Goal: Transaction & Acquisition: Purchase product/service

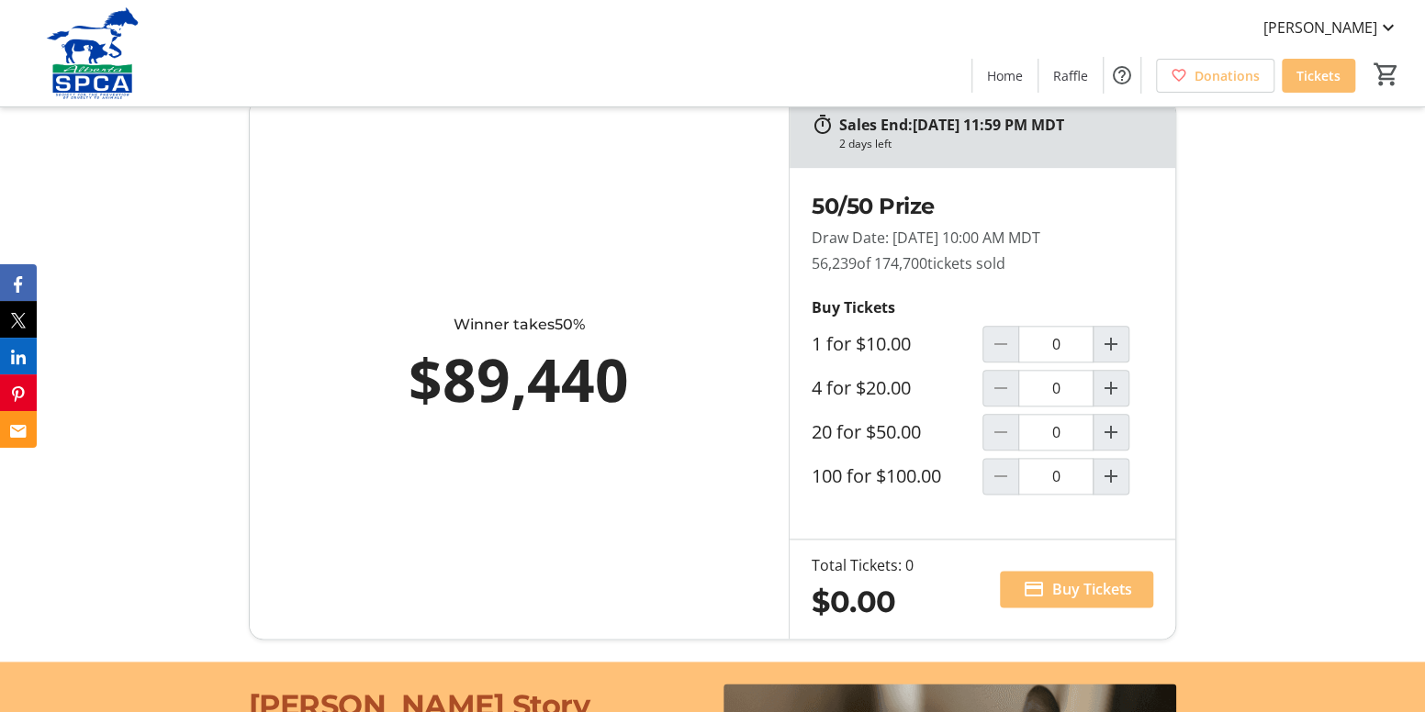
scroll to position [1101, 0]
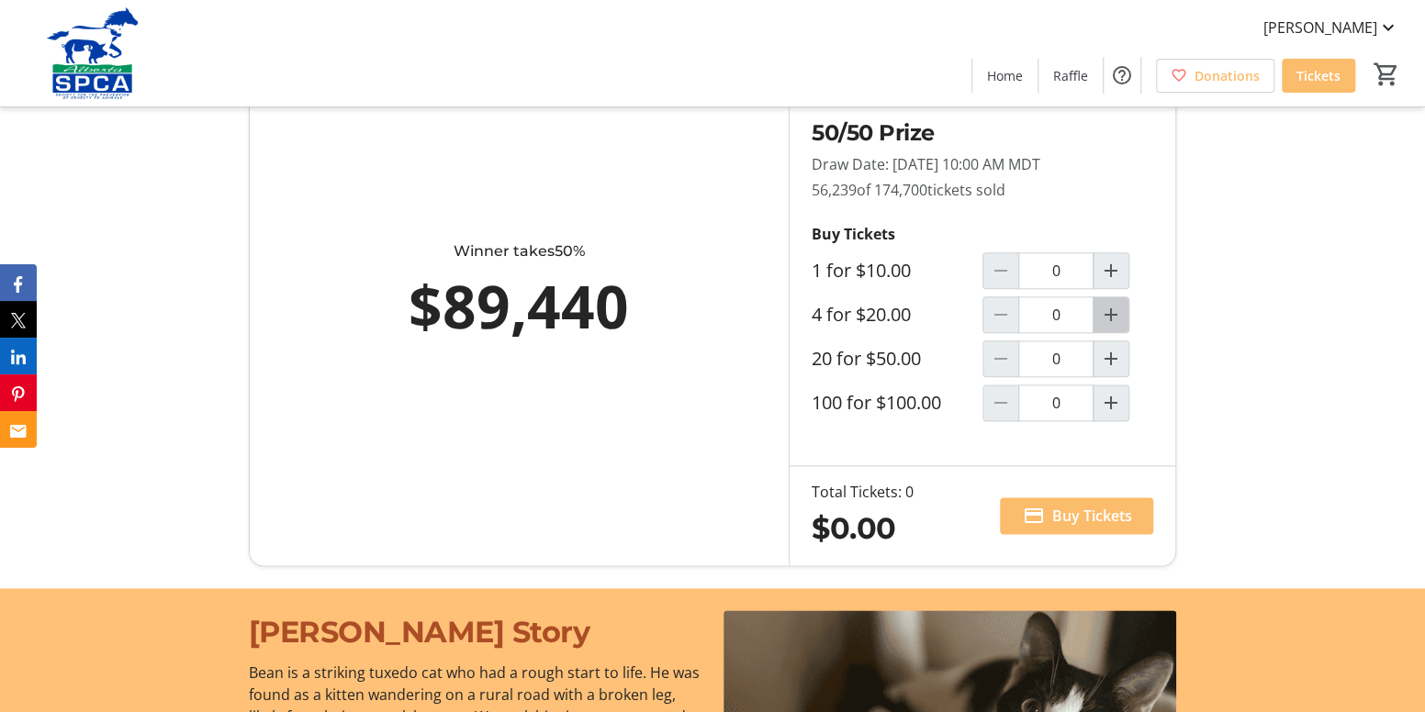
click at [1110, 326] on mat-icon "Increment by one" at bounding box center [1111, 315] width 22 height 22
type input "1"
click at [1058, 527] on span "Buy Tickets" at bounding box center [1091, 516] width 80 height 22
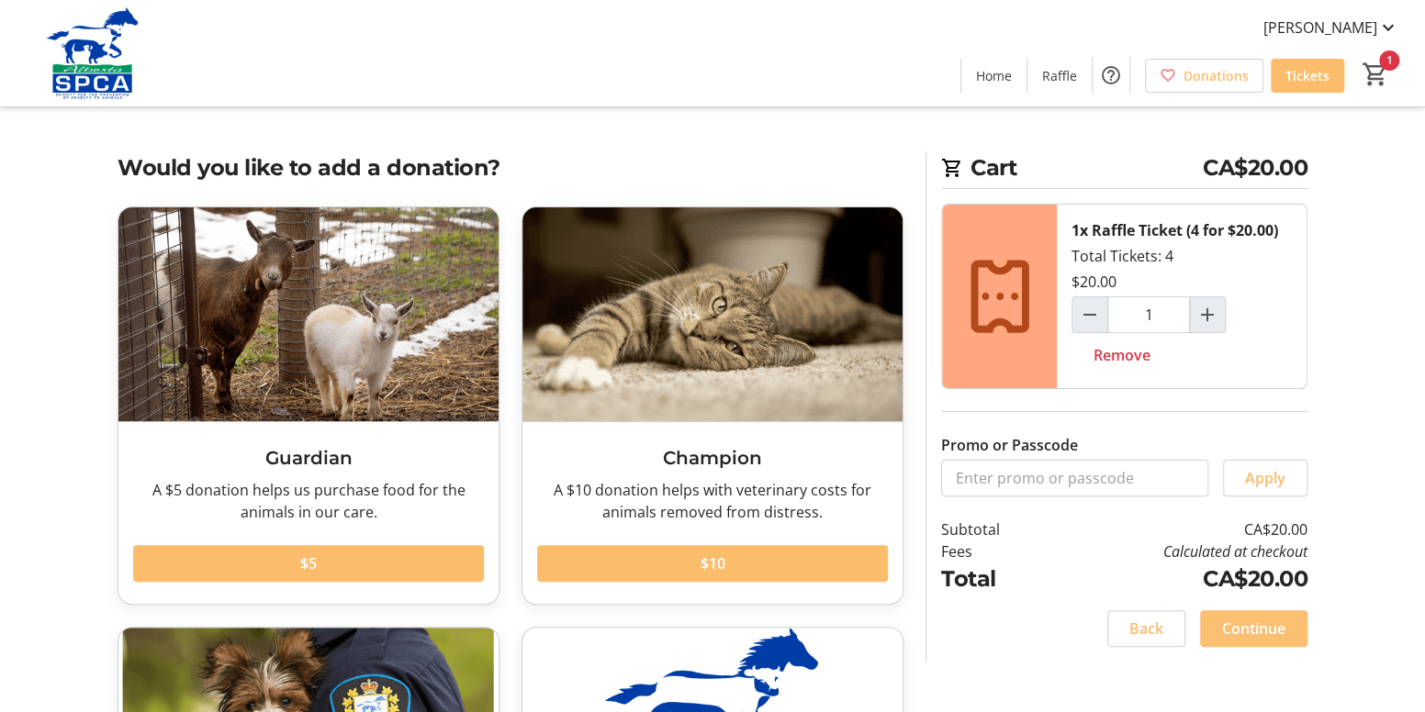
click at [1216, 621] on span at bounding box center [1253, 629] width 107 height 44
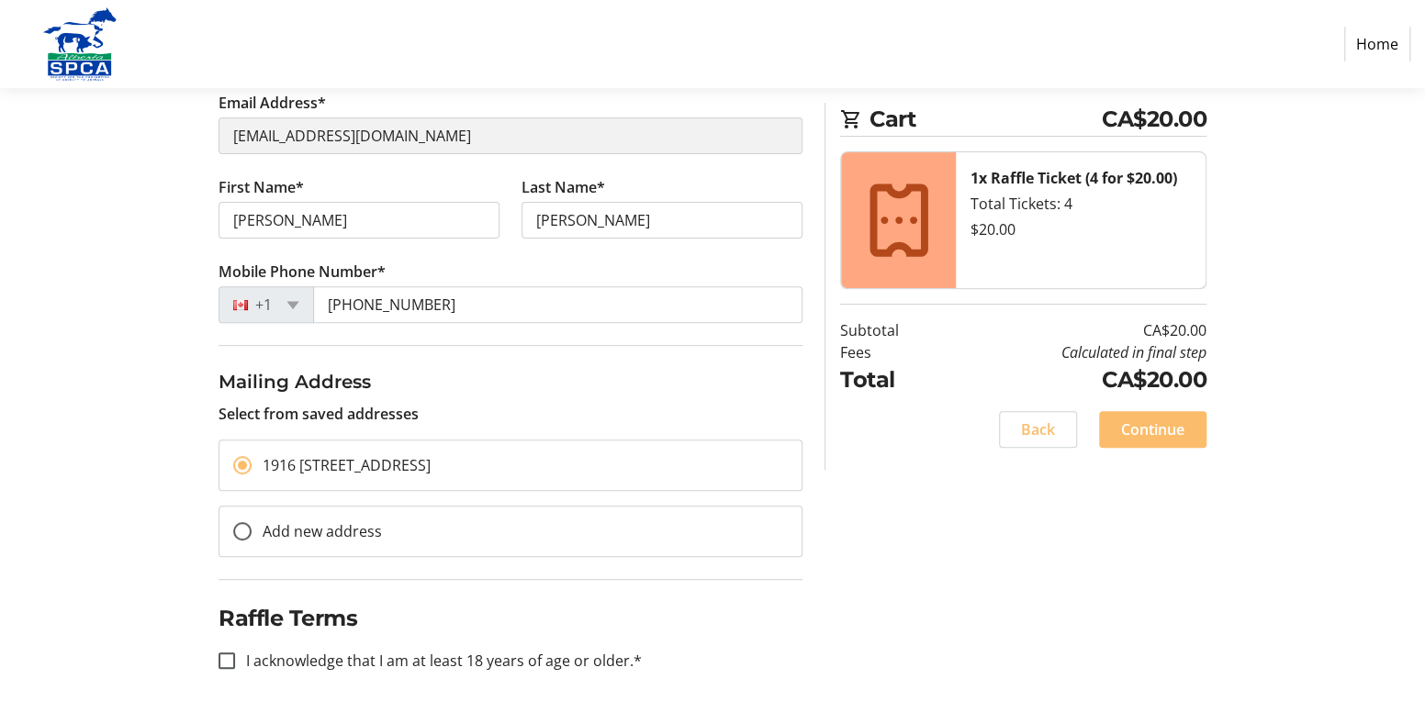
scroll to position [227, 0]
click at [218, 656] on input "I acknowledge that I am at least 18 years of age or older.*" at bounding box center [226, 660] width 17 height 17
checkbox input "true"
click at [1141, 439] on span "Continue" at bounding box center [1152, 430] width 63 height 22
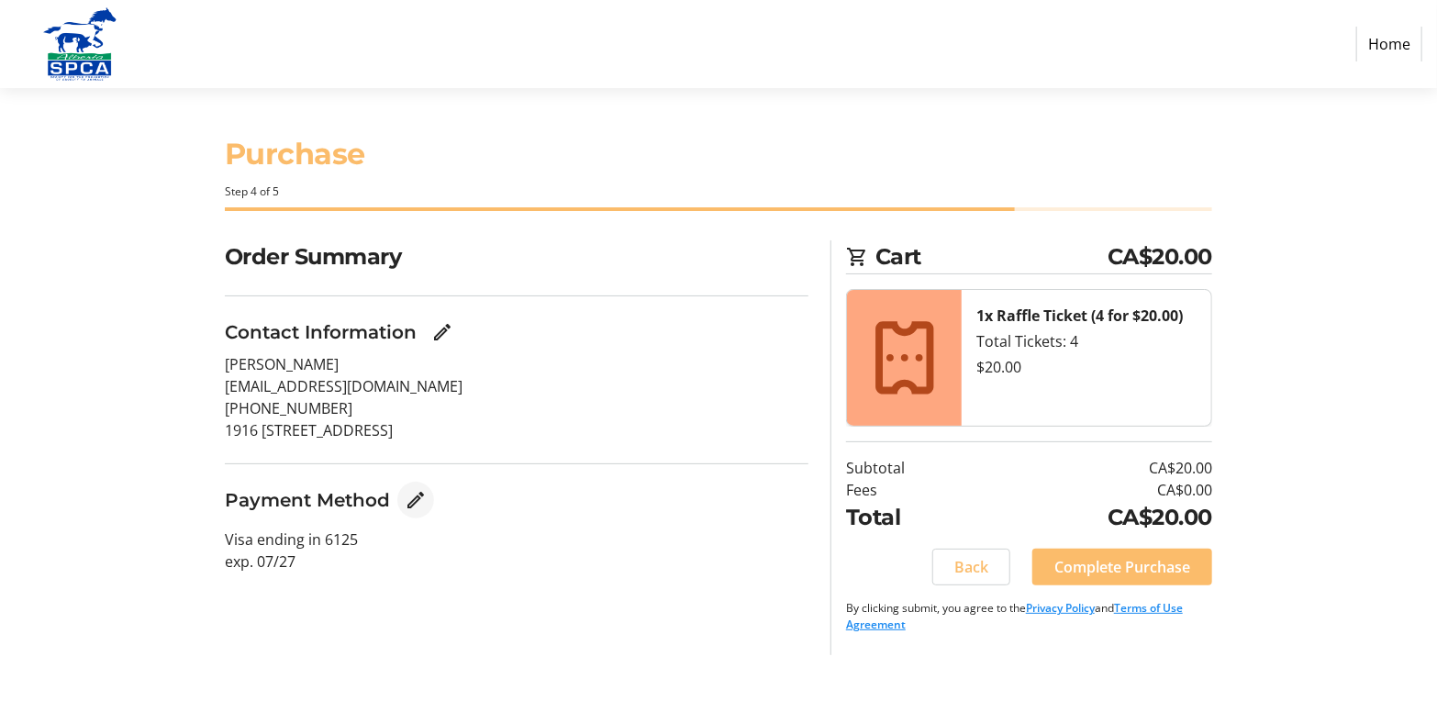
click at [413, 502] on mat-icon "Edit Payment Method" at bounding box center [416, 500] width 22 height 22
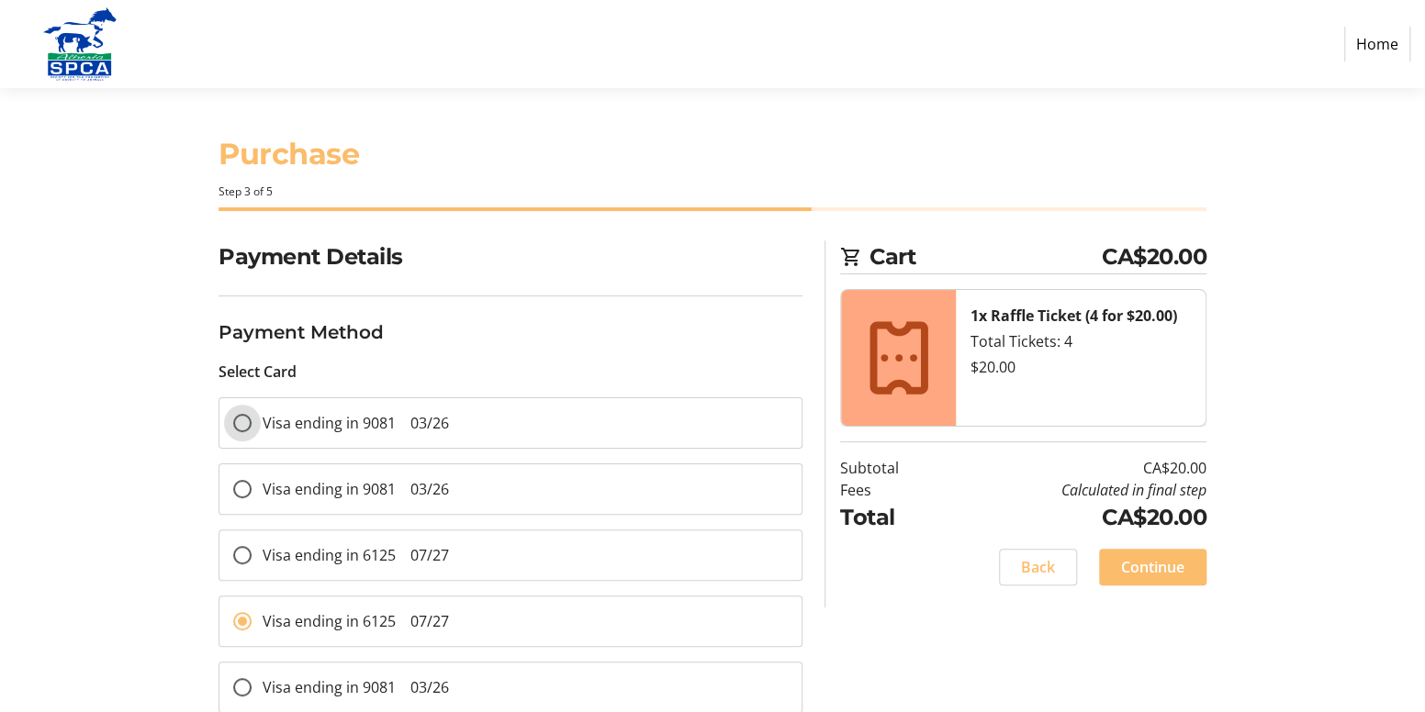
click at [239, 421] on input "Visa ending in 9081 03/26" at bounding box center [242, 423] width 18 height 18
radio input "true"
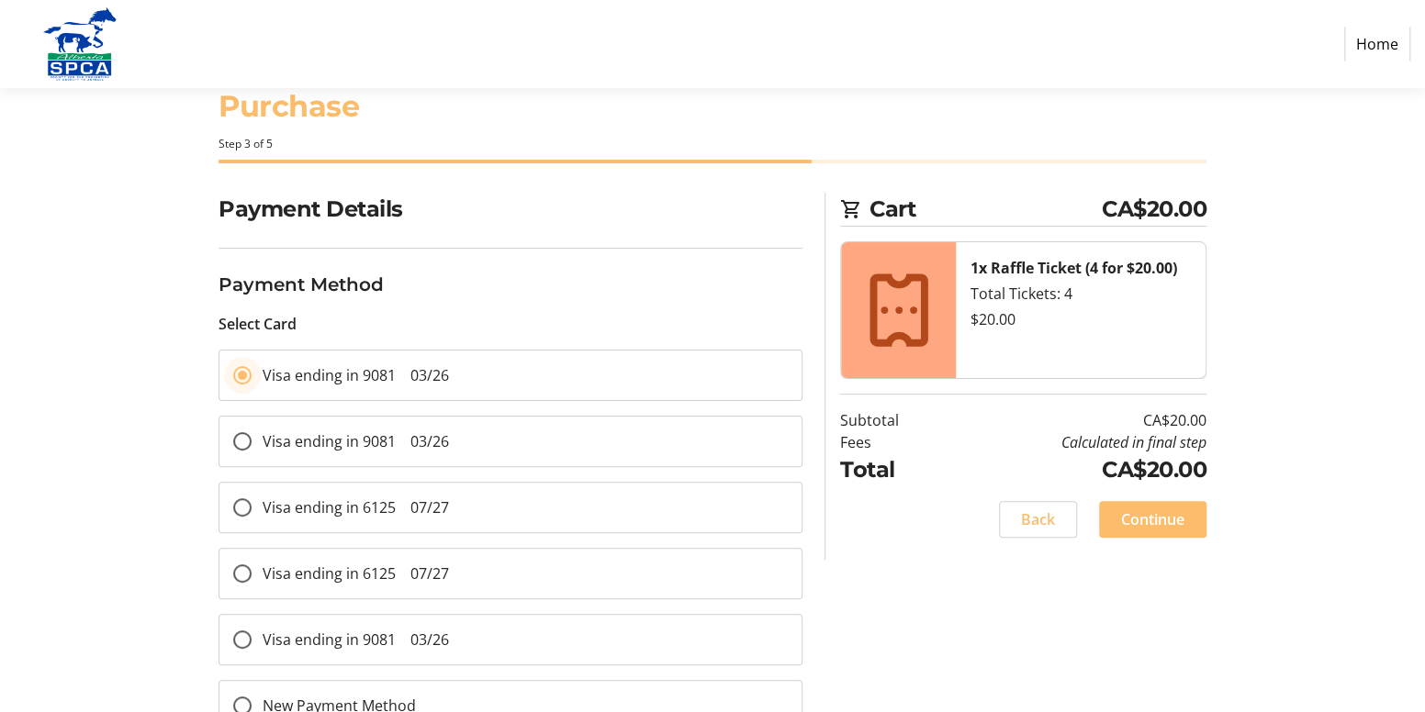
scroll to position [100, 0]
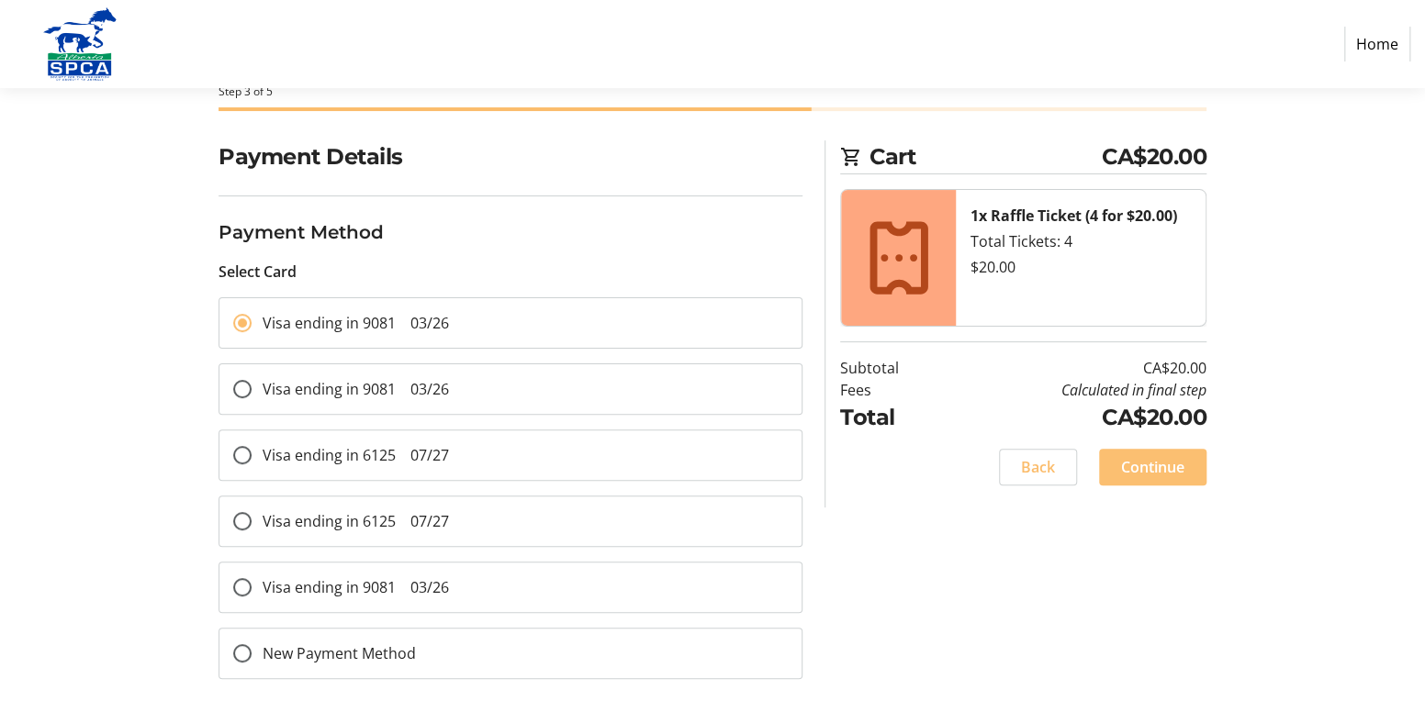
click at [1147, 467] on span "Continue" at bounding box center [1152, 467] width 63 height 22
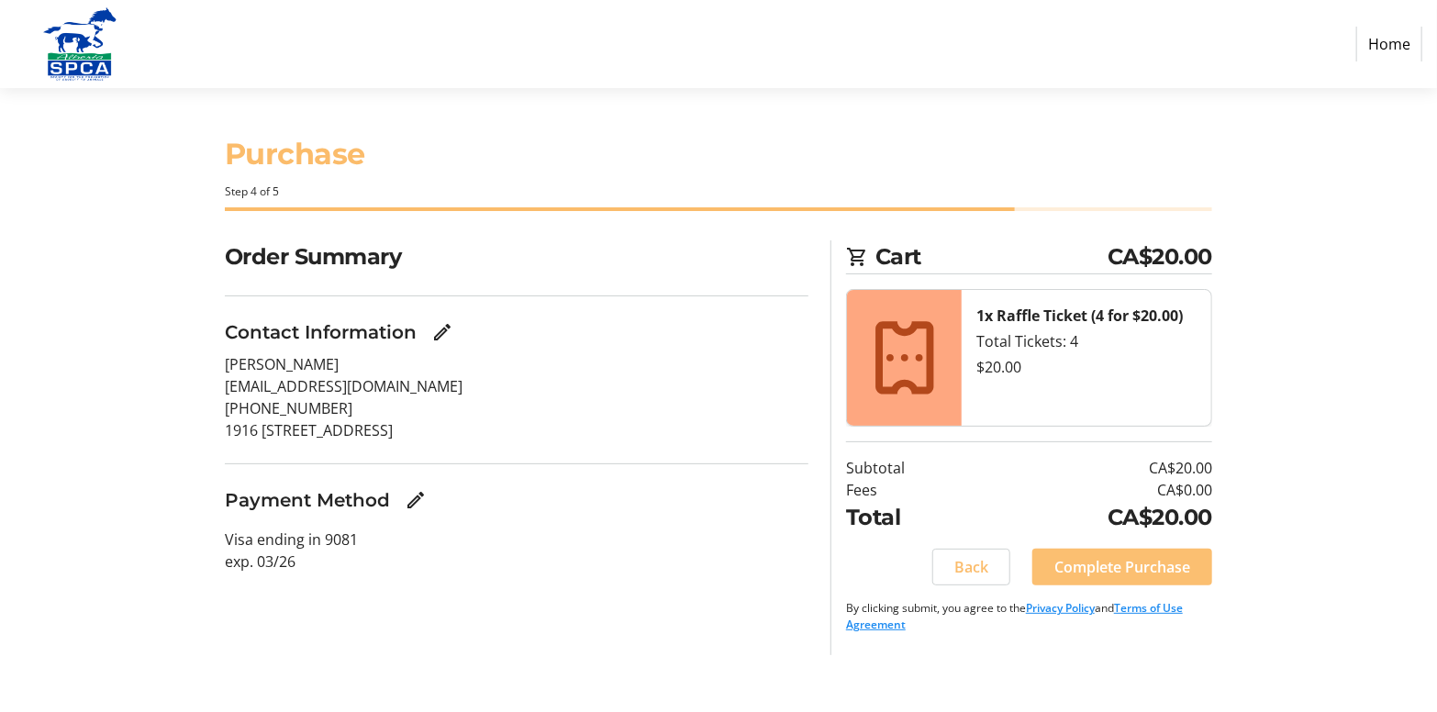
click at [1123, 570] on span "Complete Purchase" at bounding box center [1123, 567] width 136 height 22
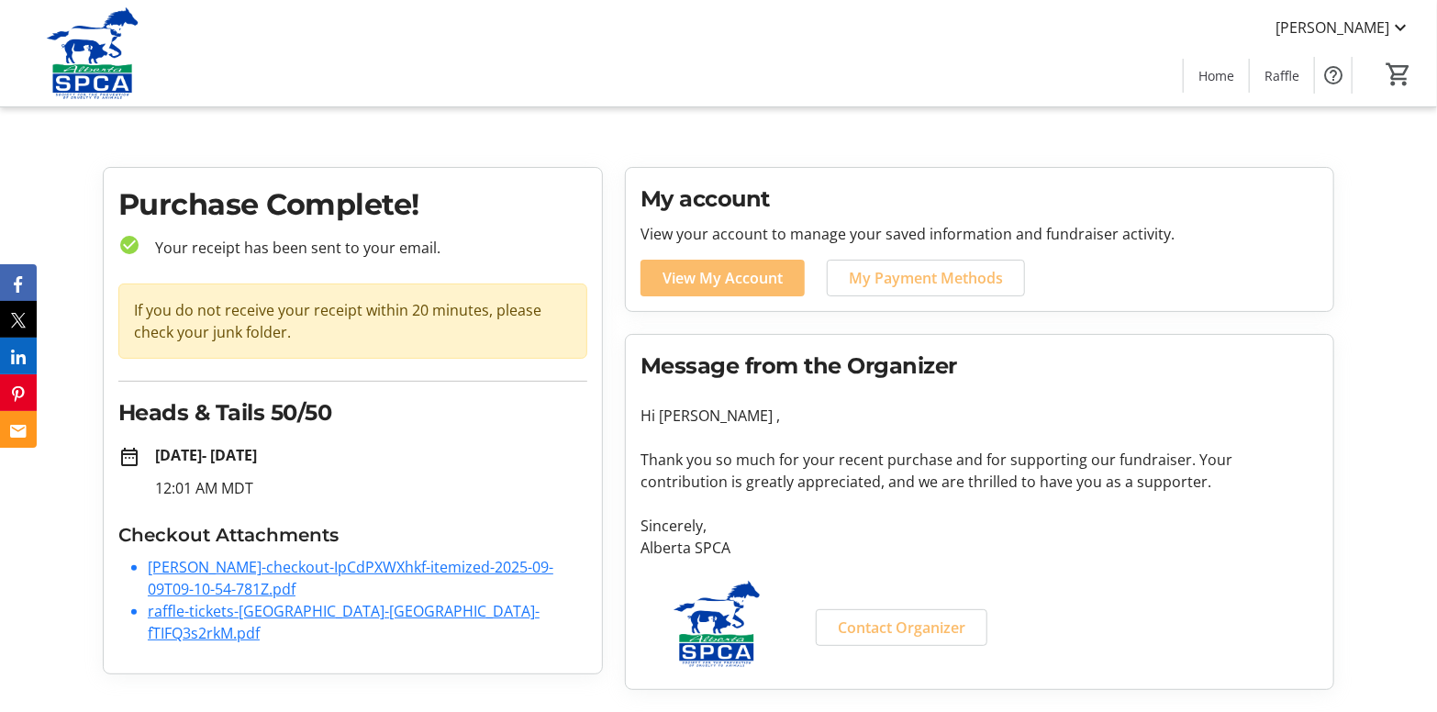
click at [878, 280] on span "My Payment Methods" at bounding box center [926, 278] width 154 height 22
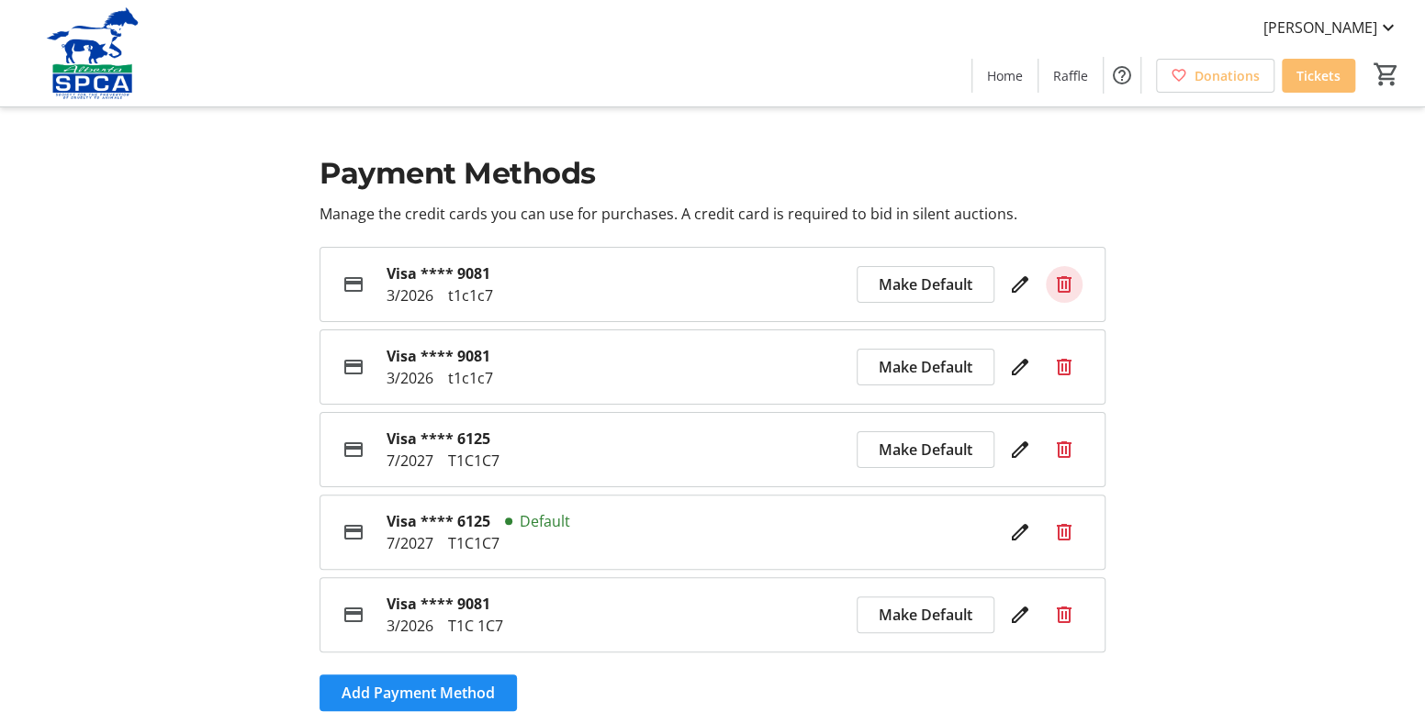
click at [1061, 284] on mat-icon at bounding box center [1064, 285] width 22 height 22
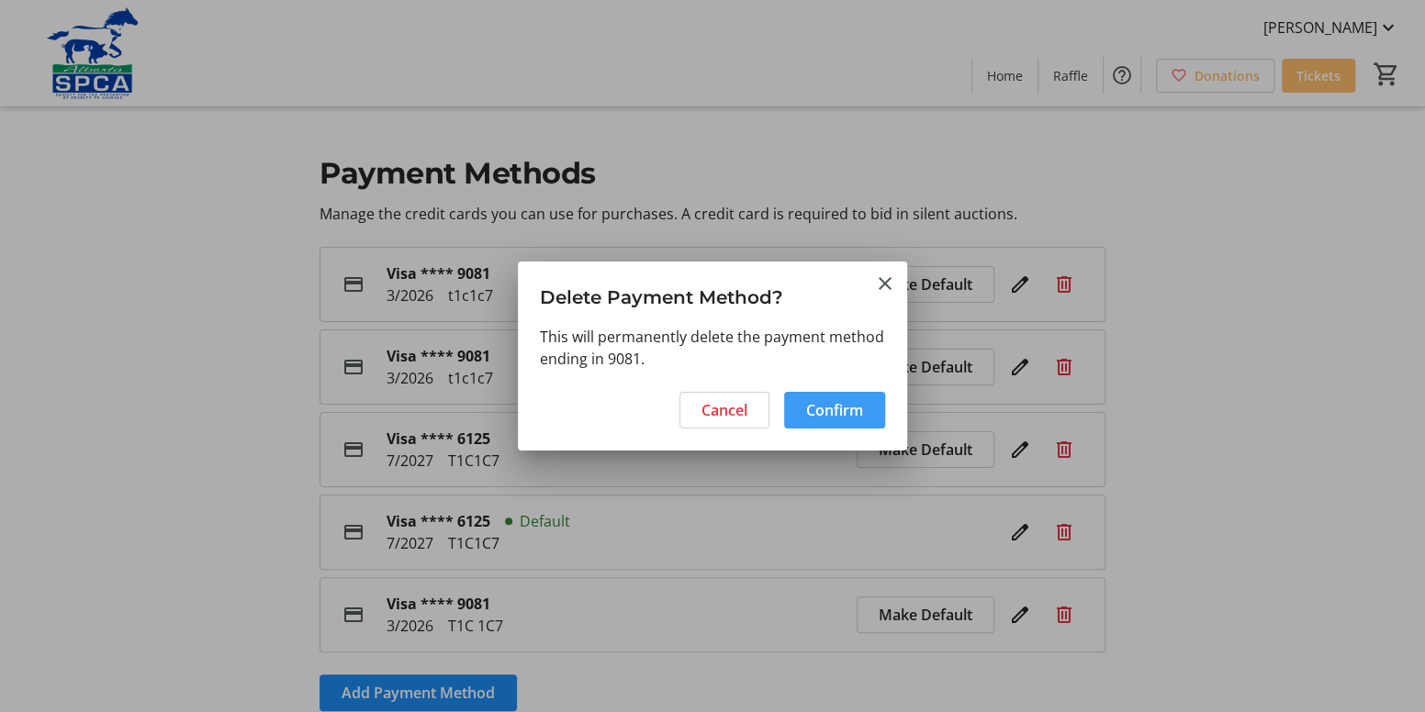
click at [843, 416] on span "Confirm" at bounding box center [834, 410] width 57 height 22
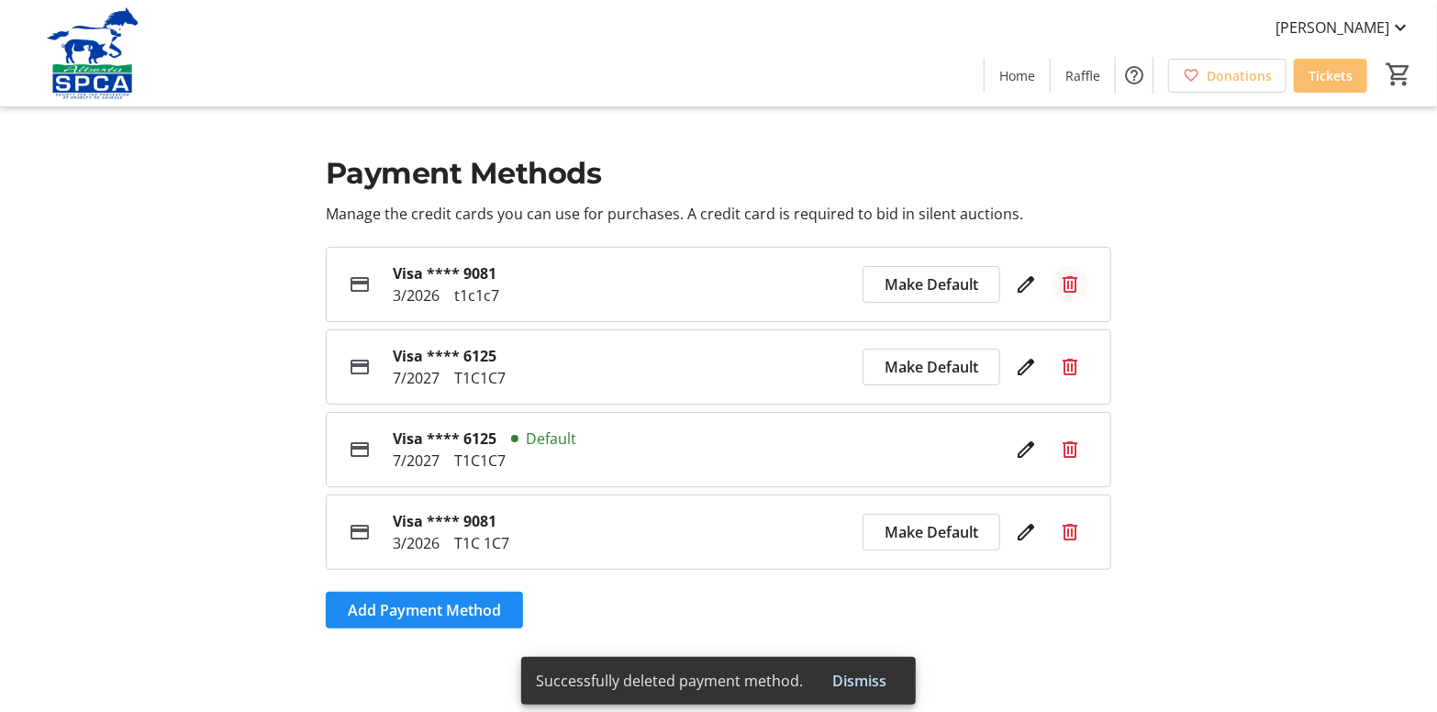
click at [1075, 284] on mat-icon at bounding box center [1070, 285] width 22 height 22
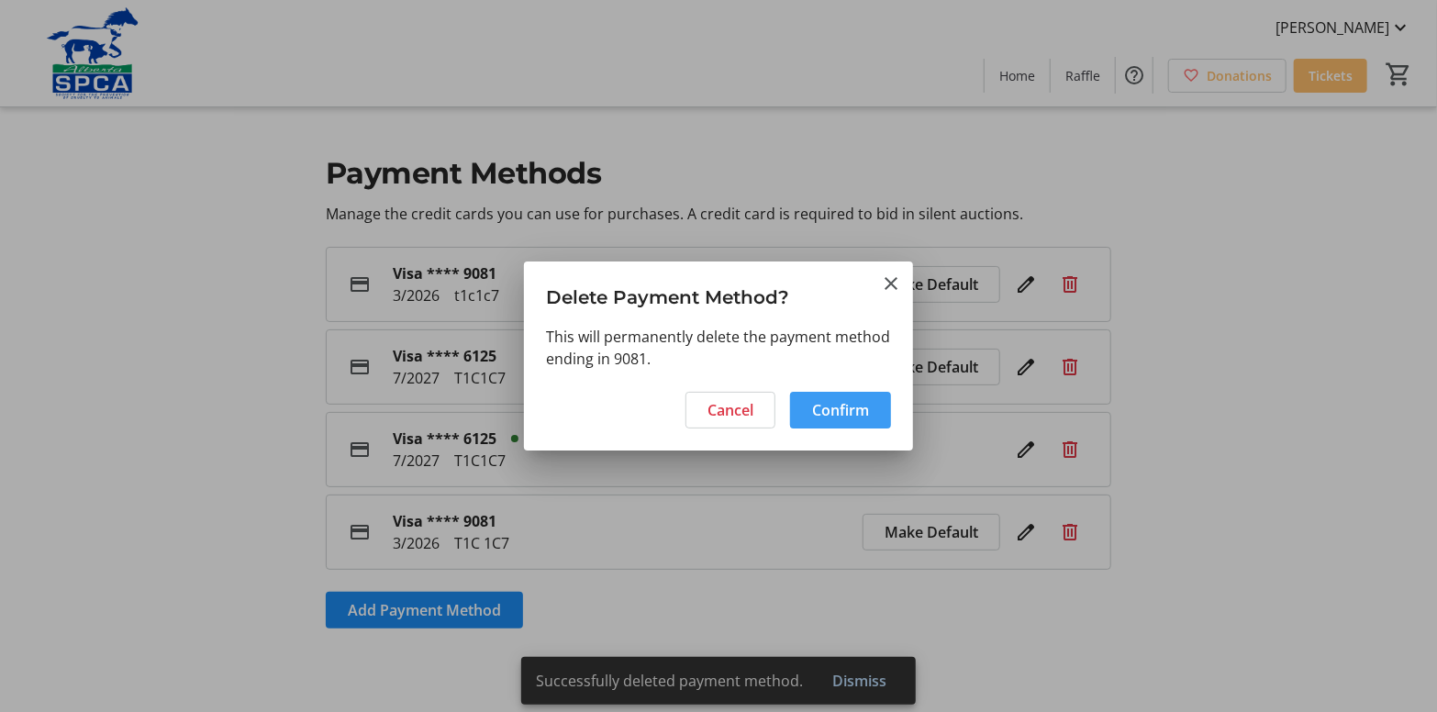
click at [851, 406] on span "Confirm" at bounding box center [840, 410] width 57 height 22
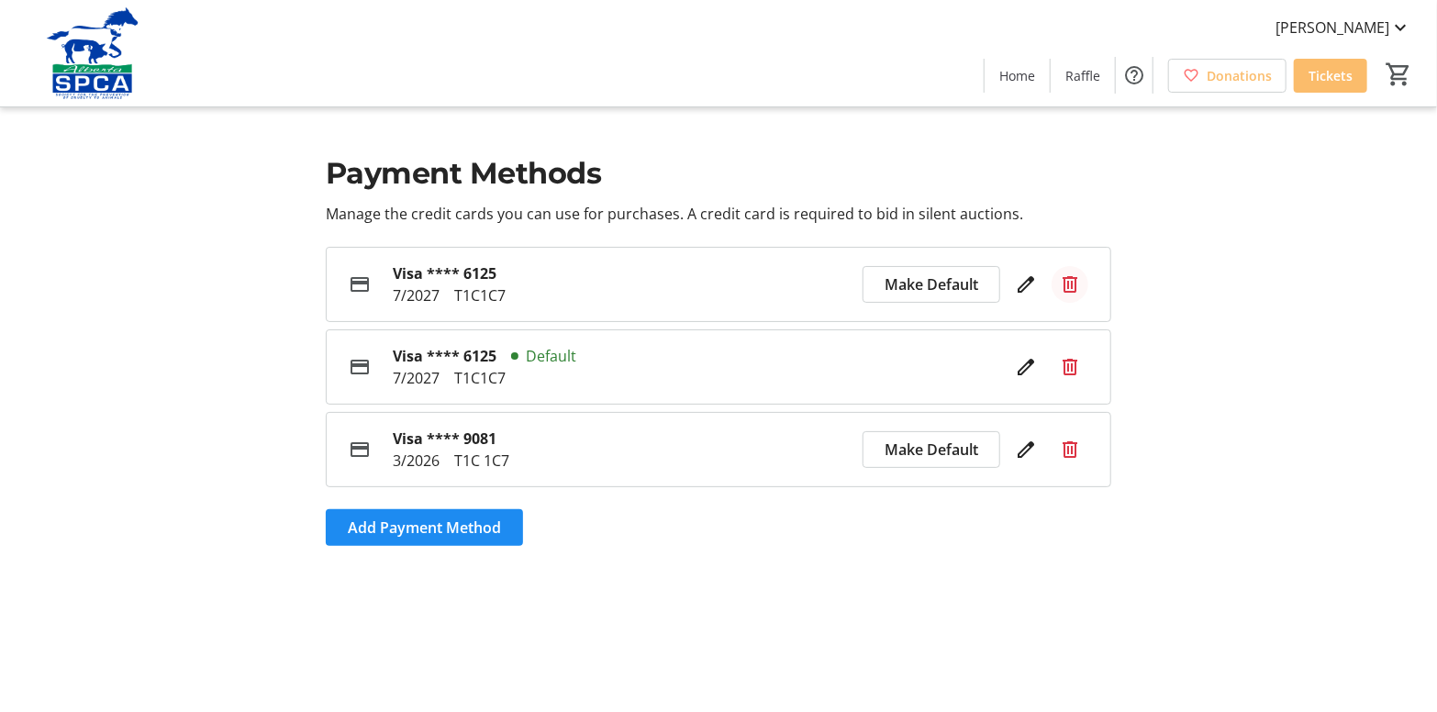
click at [1064, 284] on mat-icon at bounding box center [1070, 285] width 22 height 22
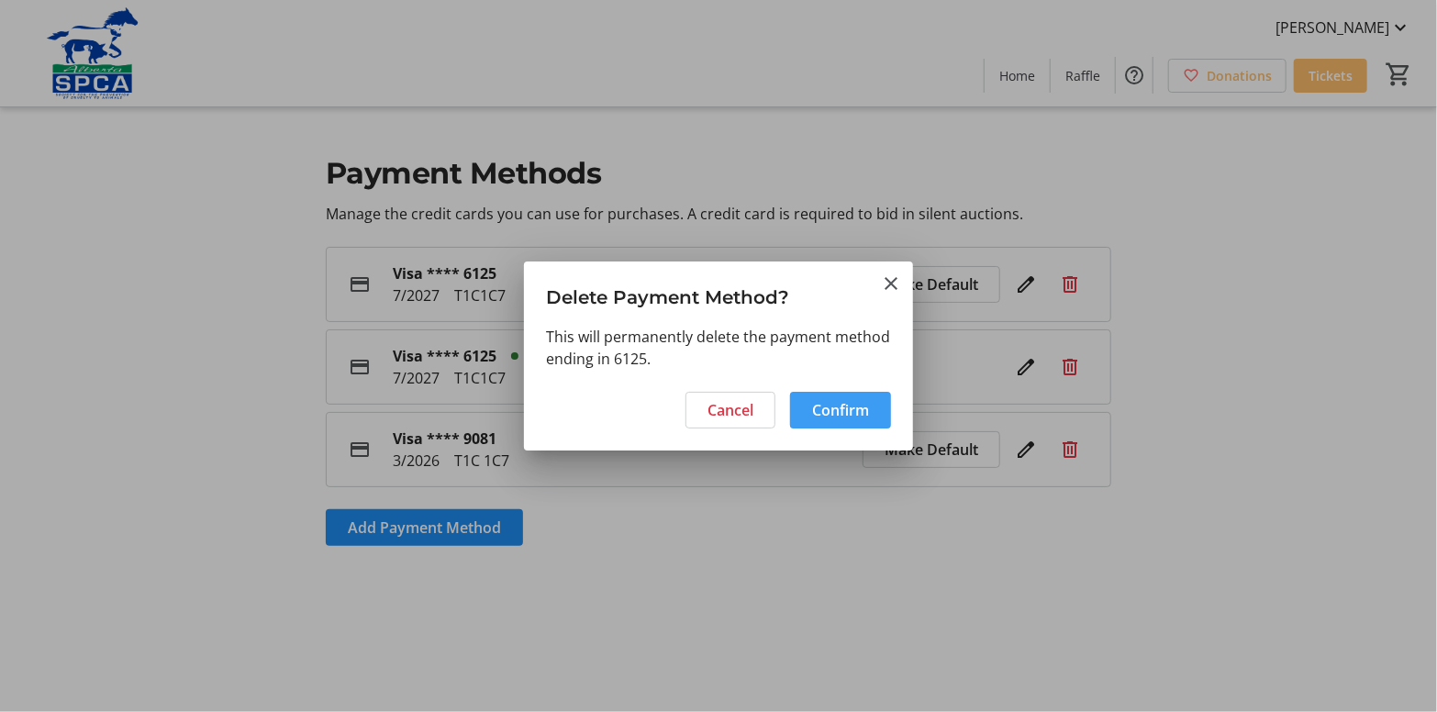
click at [866, 401] on span "Confirm" at bounding box center [840, 410] width 57 height 22
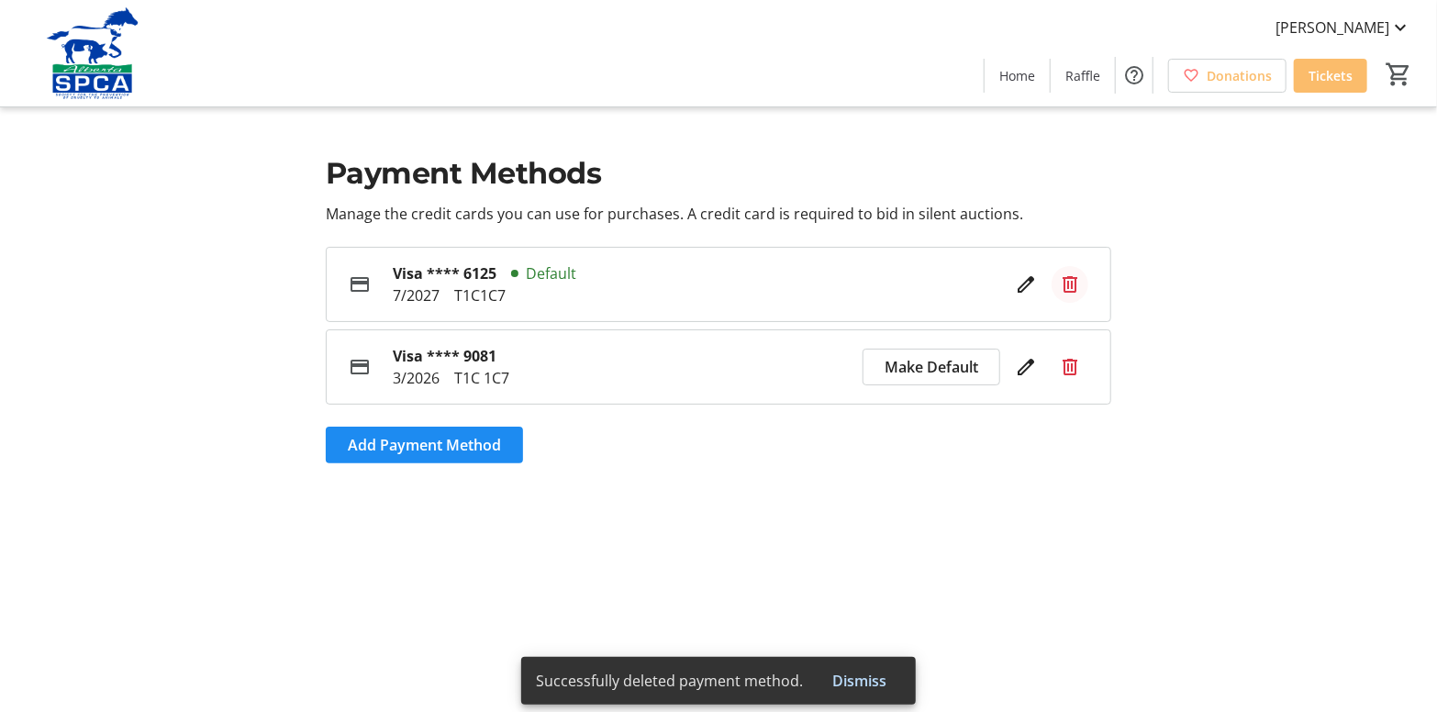
click at [1069, 282] on mat-icon at bounding box center [1070, 285] width 22 height 22
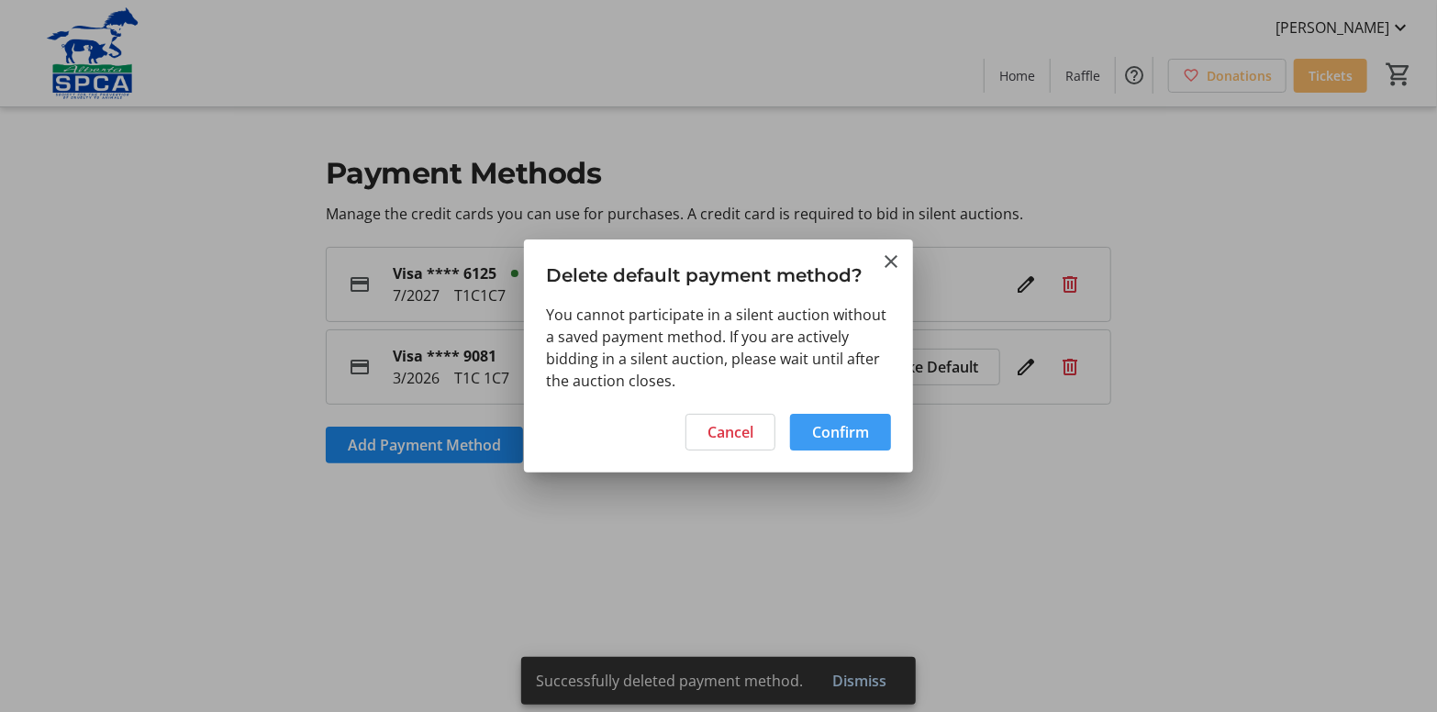
click at [805, 430] on span at bounding box center [840, 432] width 101 height 44
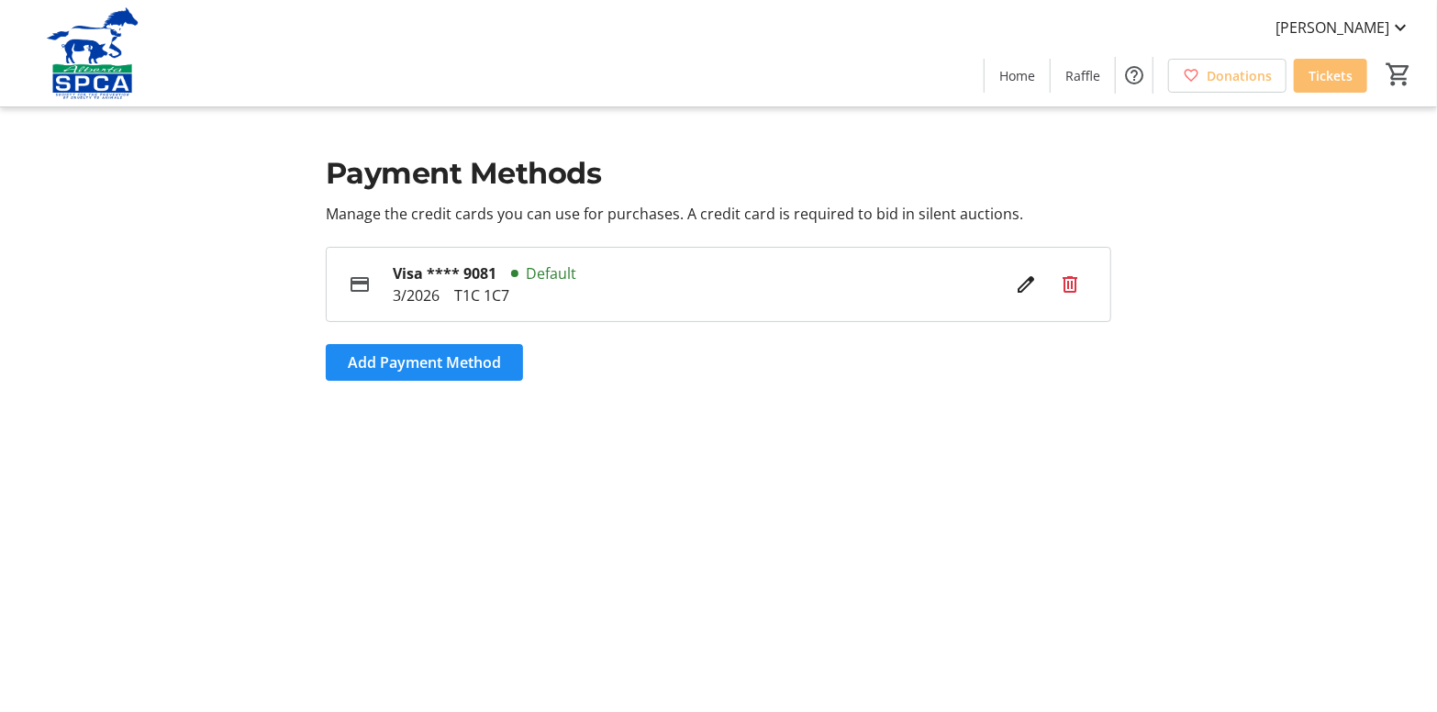
click at [589, 489] on section "Payment Methods Manage the credit cards you can use for purchases. A credit car…" at bounding box center [719, 356] width 1212 height 712
click at [1330, 74] on span "Tickets" at bounding box center [1331, 75] width 44 height 19
